Goal: Task Accomplishment & Management: Complete application form

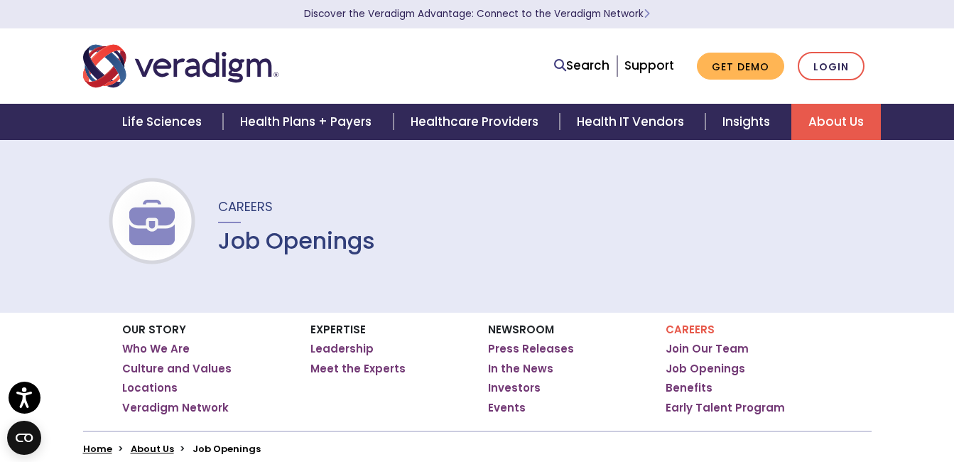
click at [355, 77] on div at bounding box center [240, 66] width 337 height 47
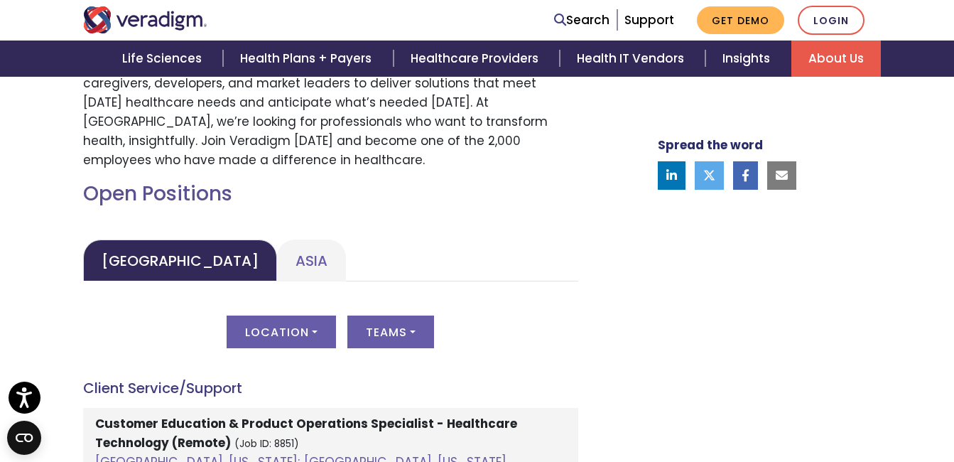
scroll to position [565, 0]
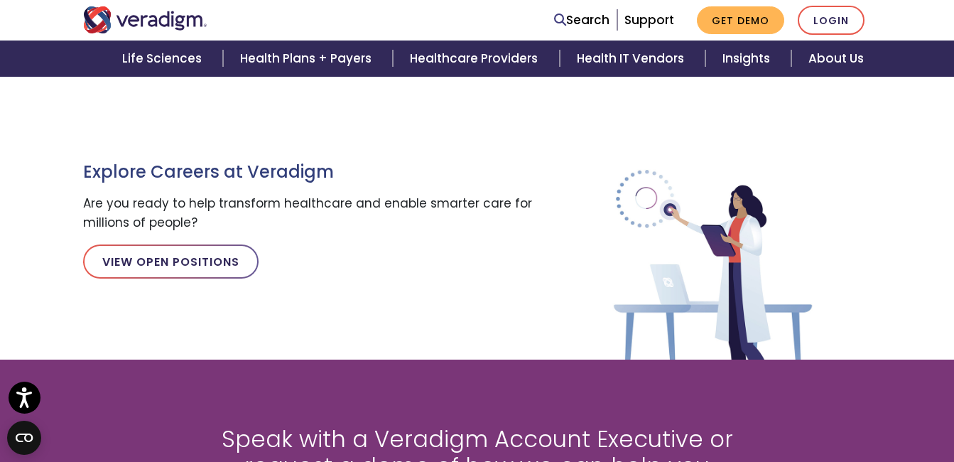
scroll to position [1587, 0]
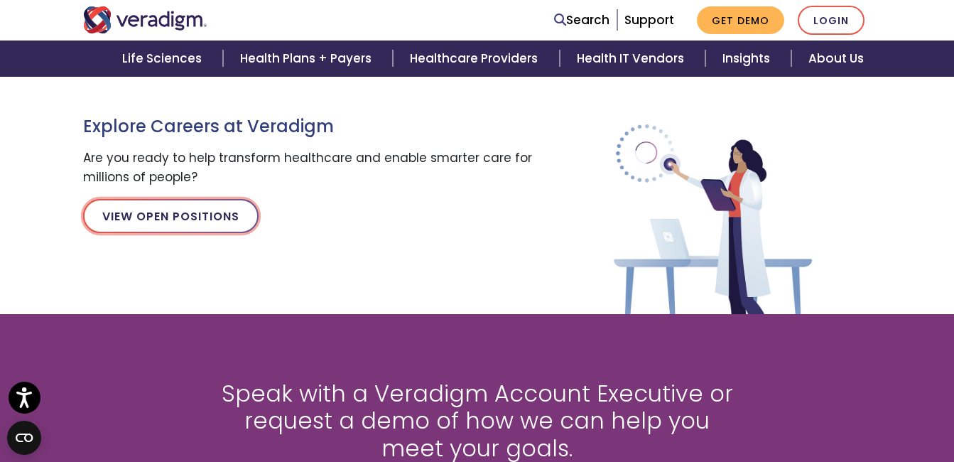
click at [232, 210] on link "View Open Positions" at bounding box center [170, 216] width 175 height 34
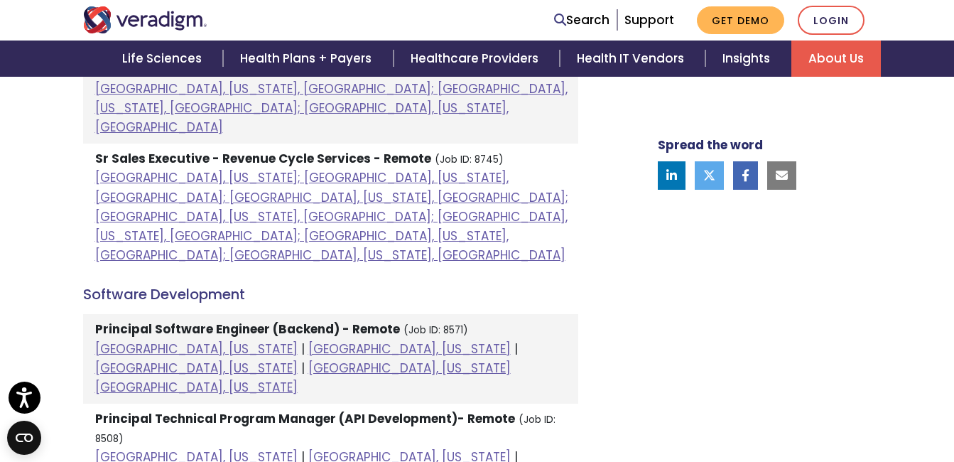
scroll to position [1540, 0]
click at [156, 339] on link "[GEOGRAPHIC_DATA], [US_STATE]" at bounding box center [196, 347] width 202 height 17
